Goal: Information Seeking & Learning: Learn about a topic

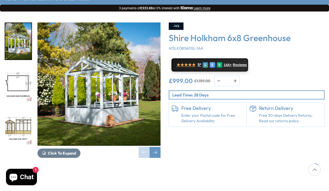
scroll to position [79, 0]
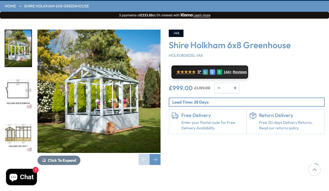
click at [115, 82] on img "1 / 9" at bounding box center [98, 91] width 123 height 123
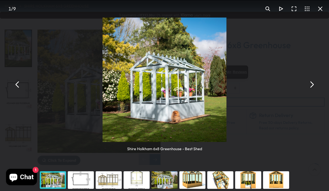
click at [312, 85] on button "You can close this modal content with the ESC key" at bounding box center [311, 84] width 13 height 13
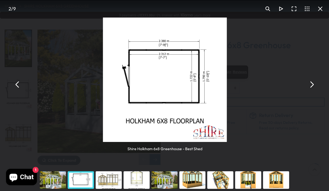
click at [312, 85] on button "You can close this modal content with the ESC key" at bounding box center [311, 84] width 13 height 13
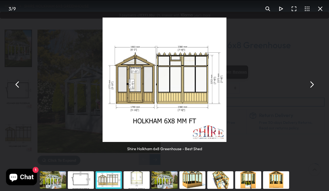
click at [312, 85] on button "You can close this modal content with the ESC key" at bounding box center [311, 84] width 13 height 13
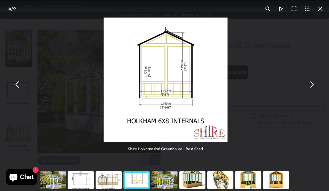
click at [312, 85] on button "You can close this modal content with the ESC key" at bounding box center [311, 84] width 13 height 13
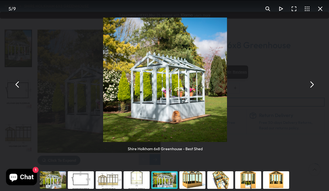
click at [312, 85] on button "You can close this modal content with the ESC key" at bounding box center [311, 84] width 13 height 13
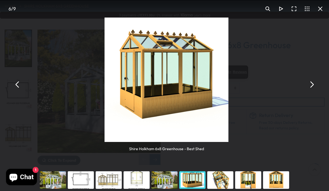
click at [312, 85] on button "You can close this modal content with the ESC key" at bounding box center [311, 84] width 13 height 13
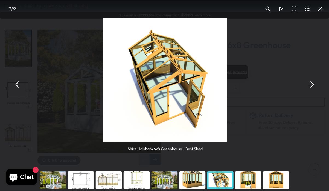
click at [312, 86] on button "You can close this modal content with the ESC key" at bounding box center [311, 84] width 13 height 13
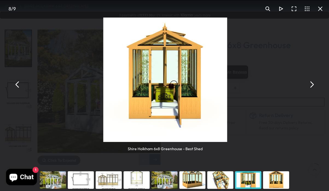
click at [312, 86] on button "You can close this modal content with the ESC key" at bounding box center [311, 84] width 13 height 13
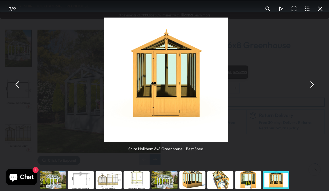
click at [312, 86] on button "You can close this modal content with the ESC key" at bounding box center [311, 84] width 13 height 13
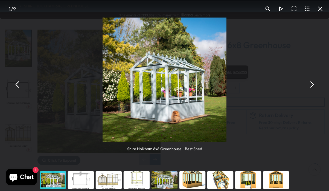
click at [312, 86] on button "You can close this modal content with the ESC key" at bounding box center [311, 84] width 13 height 13
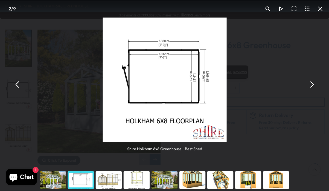
click at [312, 87] on button "You can close this modal content with the ESC key" at bounding box center [311, 84] width 13 height 13
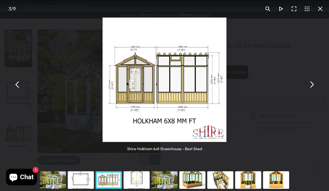
click at [321, 9] on button "You can close this modal content with the ESC key" at bounding box center [320, 8] width 13 height 13
